Goal: Check status

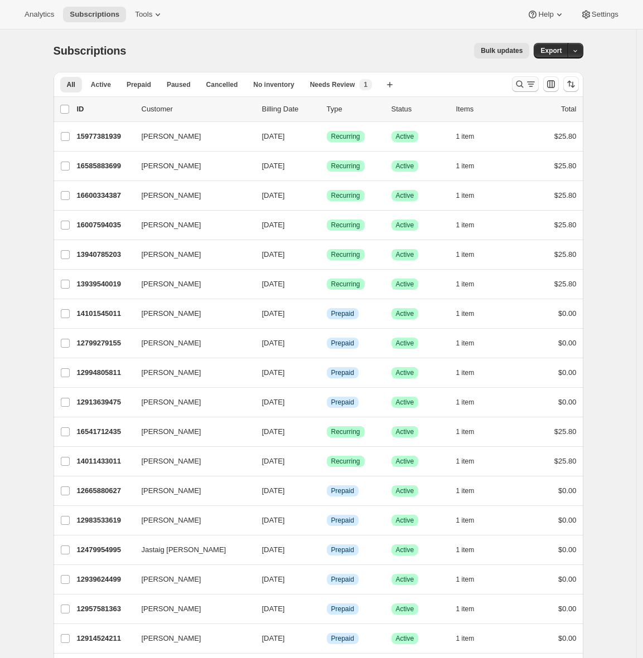
click at [524, 84] on icon "Search and filter results" at bounding box center [519, 84] width 11 height 11
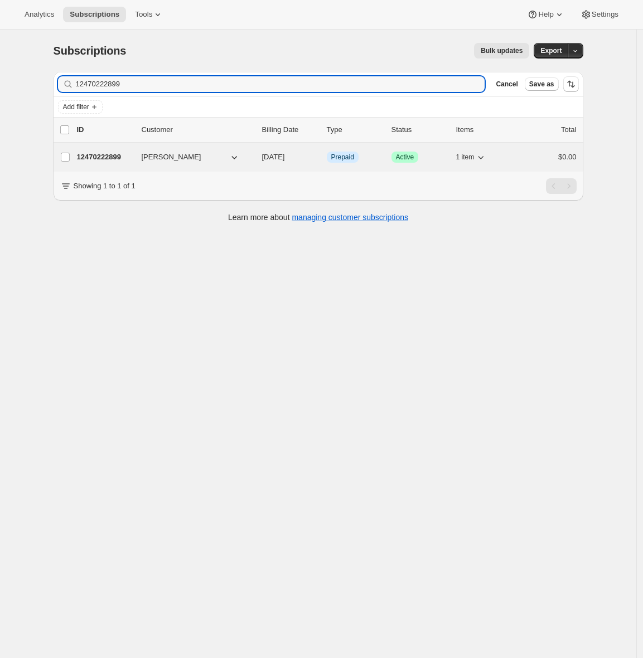
type input "12470222899"
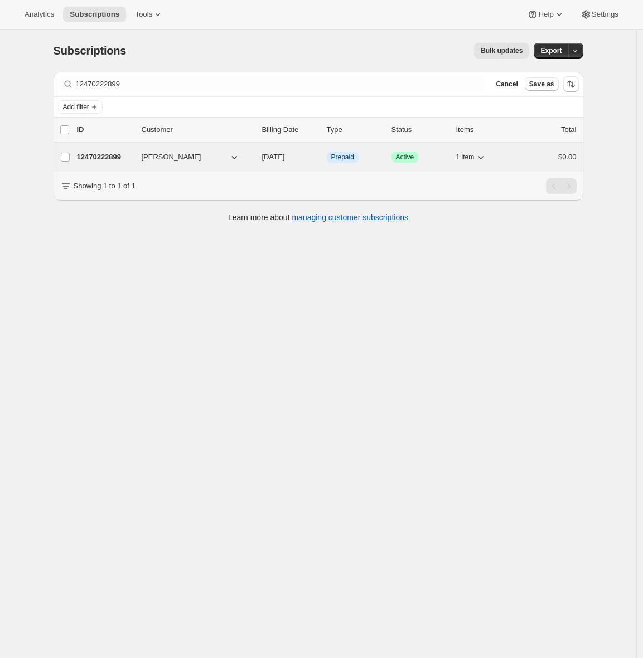
click at [99, 154] on p "12470222899" at bounding box center [105, 157] width 56 height 11
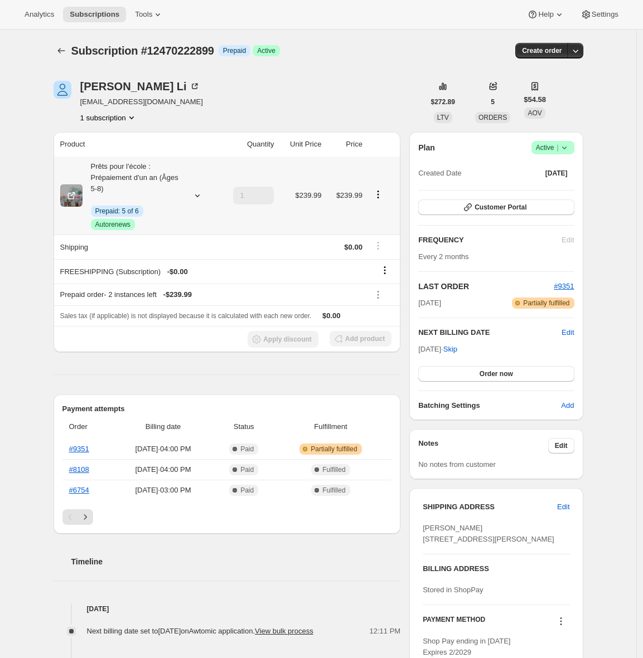
click at [195, 191] on icon at bounding box center [197, 195] width 11 height 11
click at [226, 113] on div "[PERSON_NAME] [EMAIL_ADDRESS][DOMAIN_NAME] 1 subscription" at bounding box center [239, 102] width 371 height 42
click at [514, 211] on span "Customer Portal" at bounding box center [500, 207] width 52 height 9
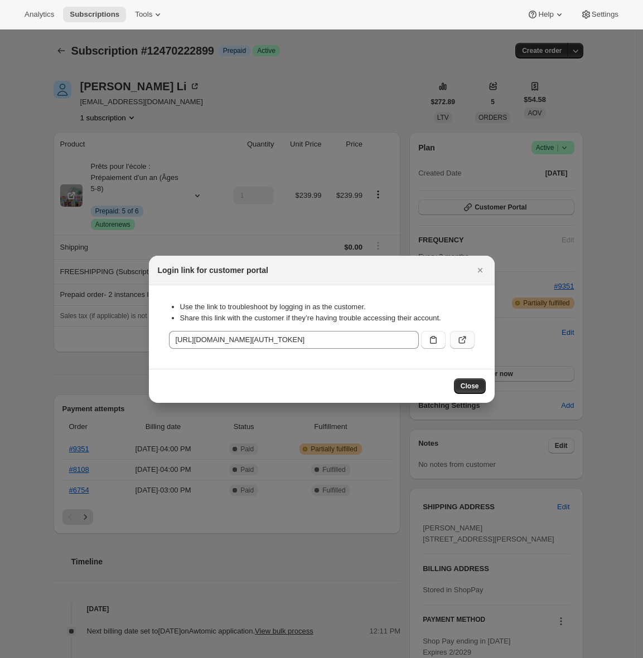
click at [455, 338] on button ":rce:" at bounding box center [462, 340] width 25 height 18
click at [481, 272] on icon "Close" at bounding box center [479, 270] width 11 height 11
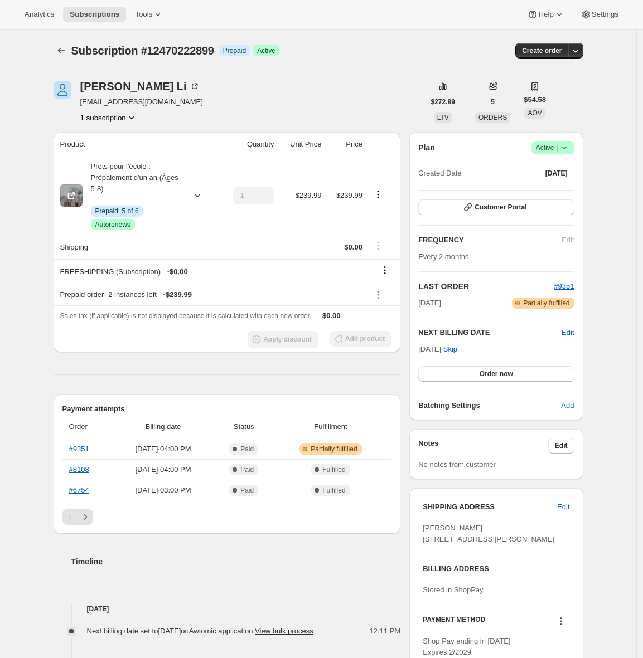
click at [38, 228] on div "Subscription #12470222899. This page is ready Subscription #12470222899 Info Pr…" at bounding box center [318, 506] width 636 height 952
